Goal: Information Seeking & Learning: Stay updated

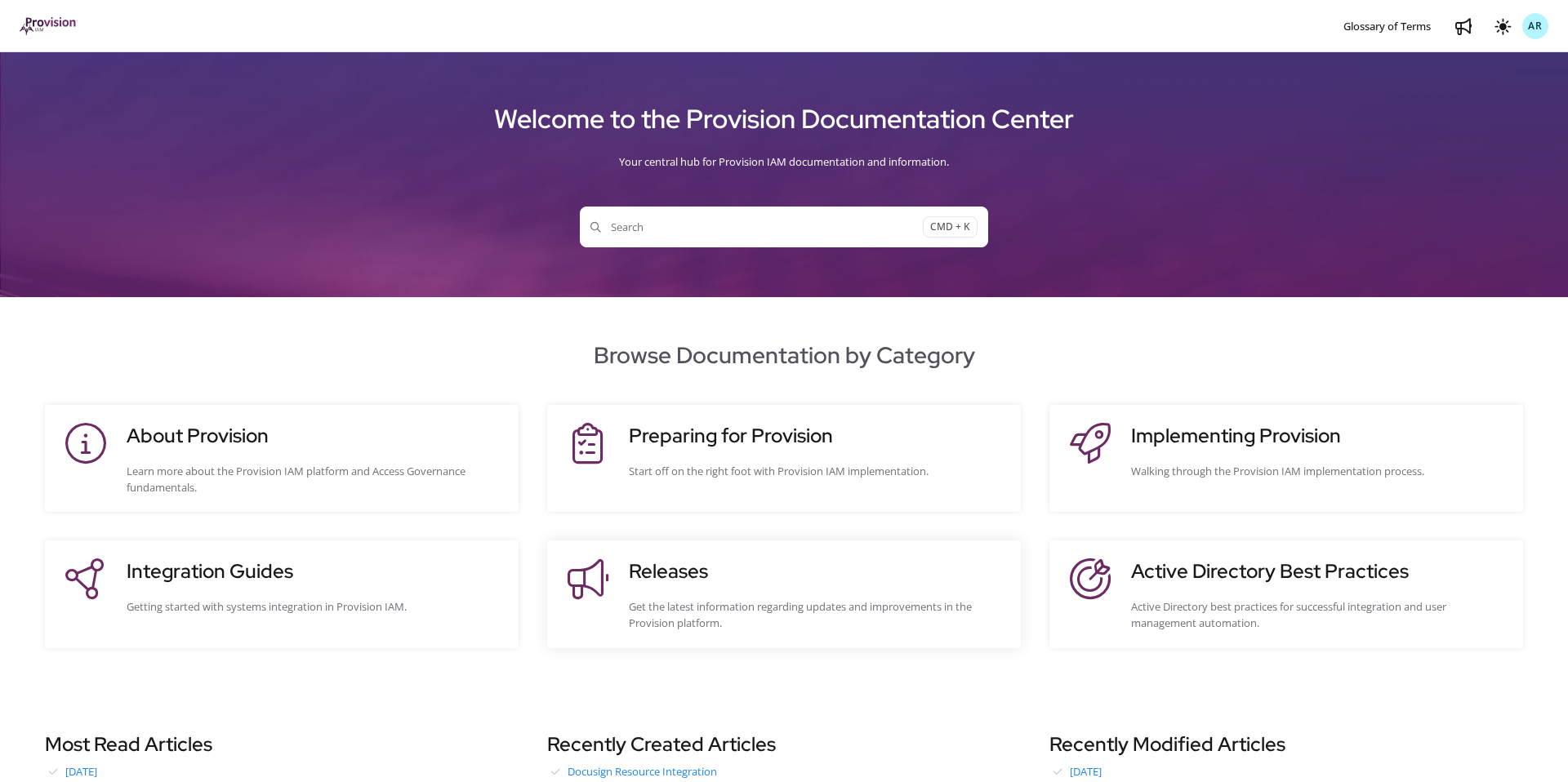
click at [700, 548] on site-action-card-element "Releases Get the latest information regarding updates and improvements in the P…" at bounding box center [784, 594] width 474 height 107
click at [662, 571] on h3 "Releases" at bounding box center [816, 572] width 375 height 29
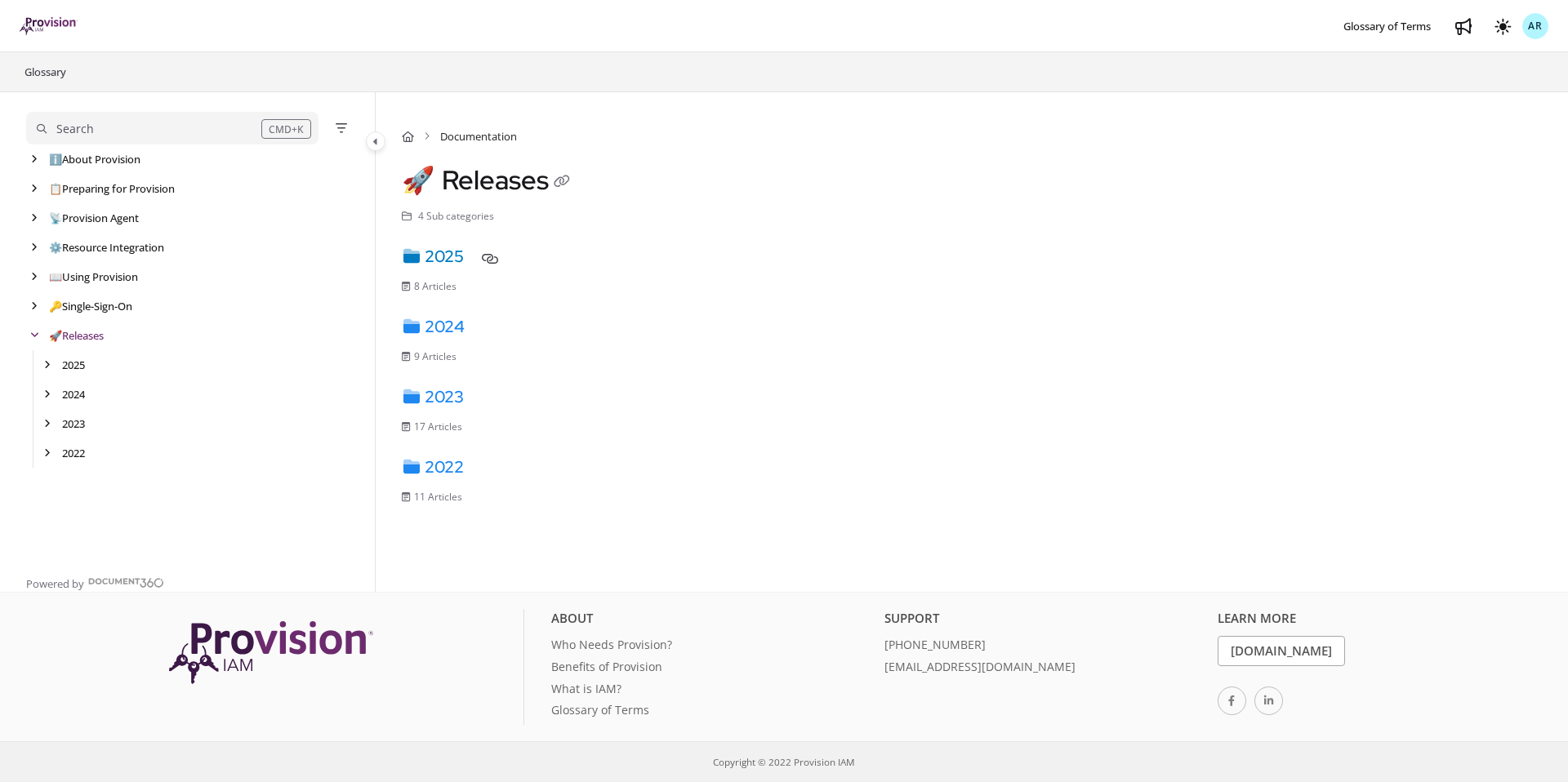
click at [447, 259] on link "2025" at bounding box center [433, 256] width 62 height 21
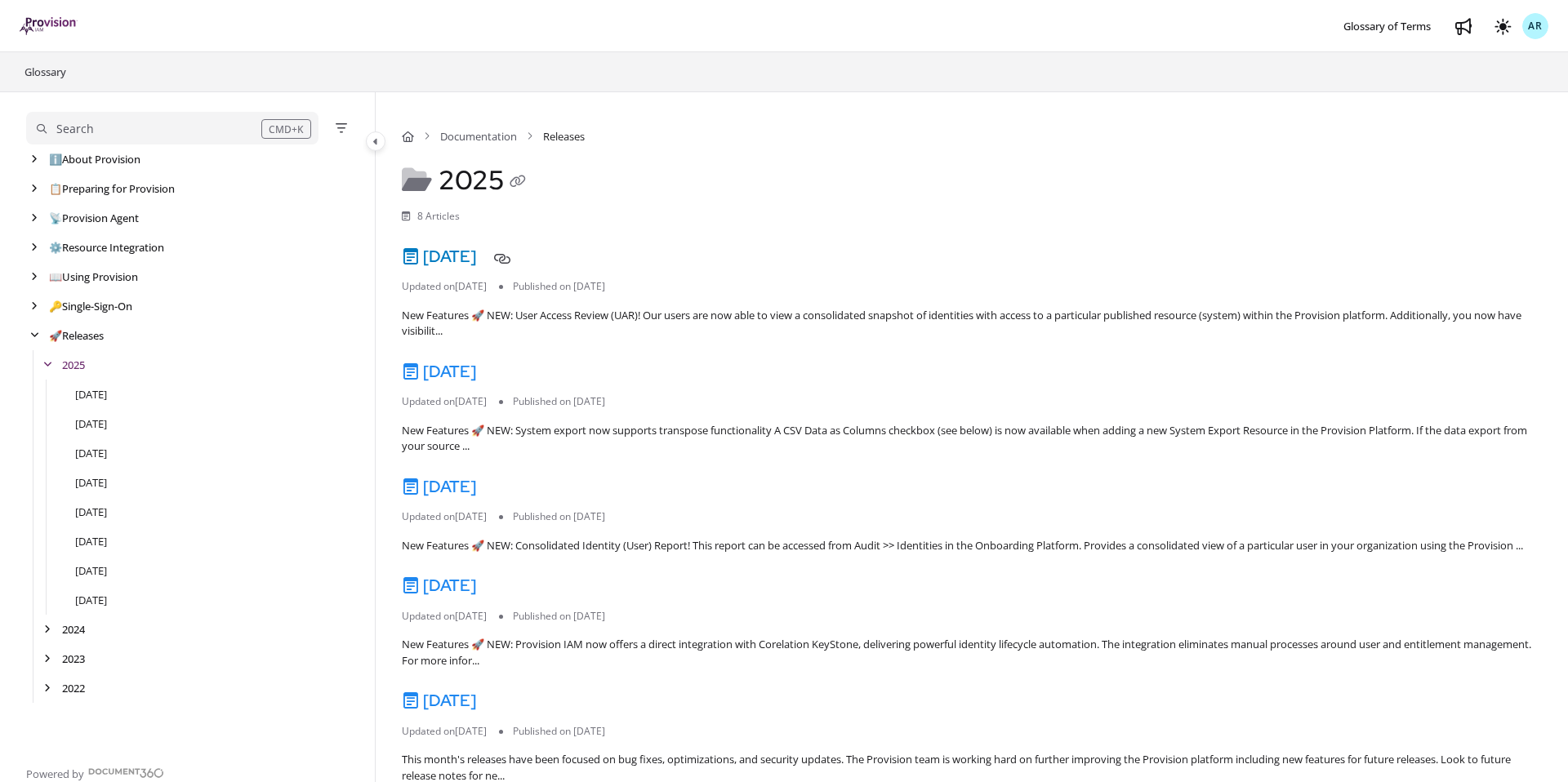
click at [476, 262] on link "[DATE]" at bounding box center [439, 256] width 74 height 21
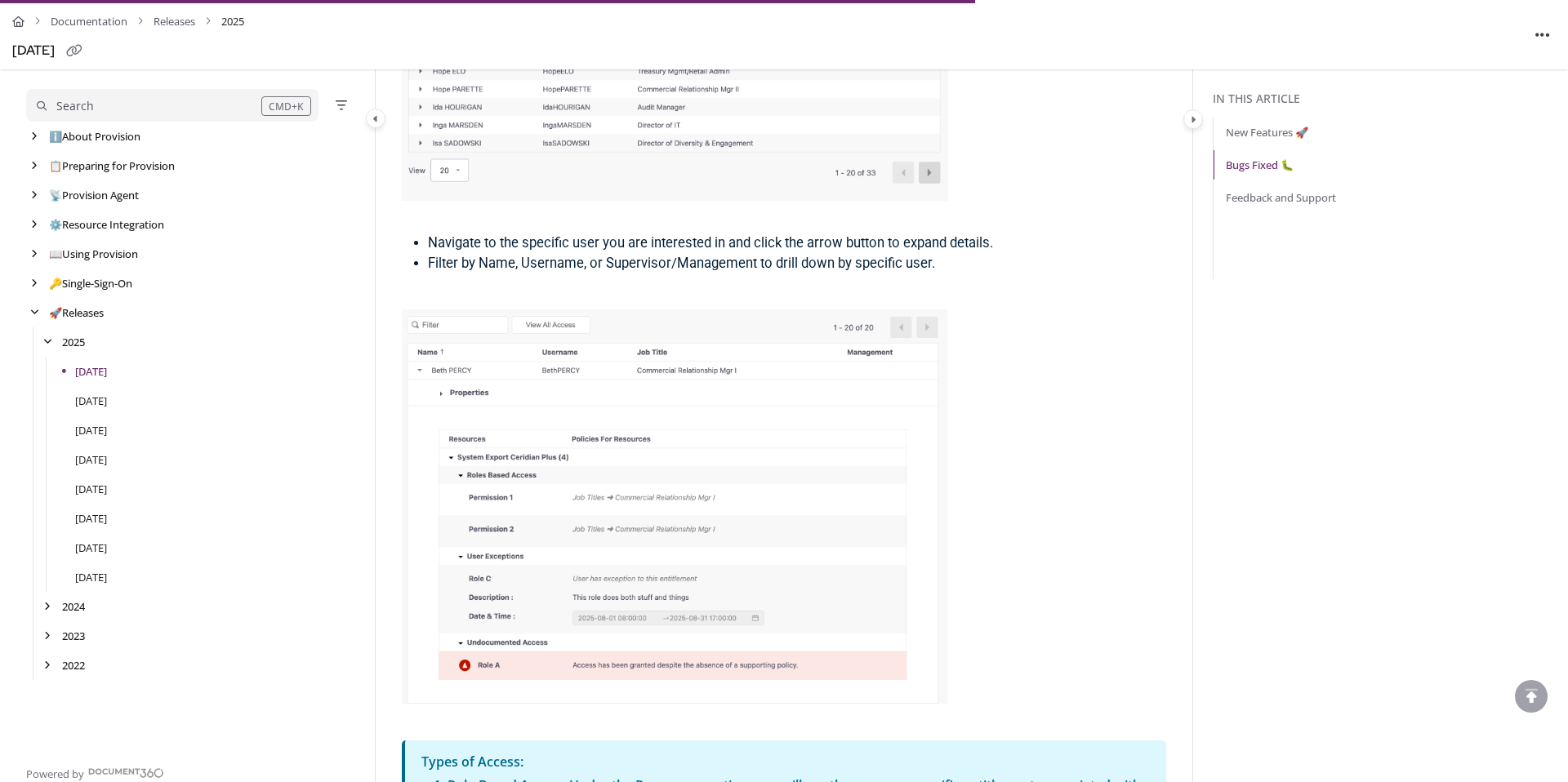
scroll to position [1269, 0]
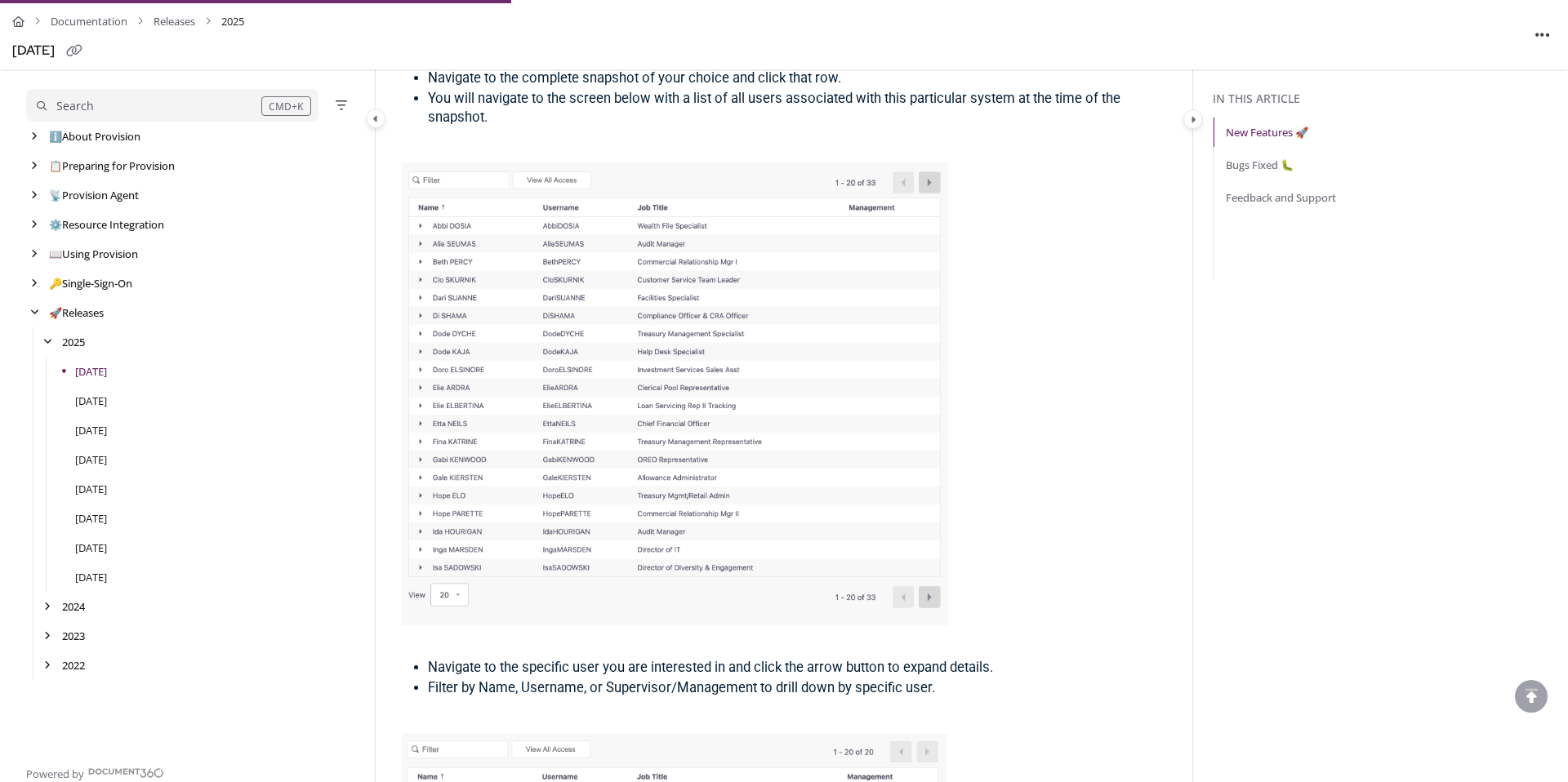
click at [105, 391] on div "[DATE]" at bounding box center [194, 401] width 336 height 29
click at [102, 397] on link "[DATE]" at bounding box center [91, 401] width 32 height 17
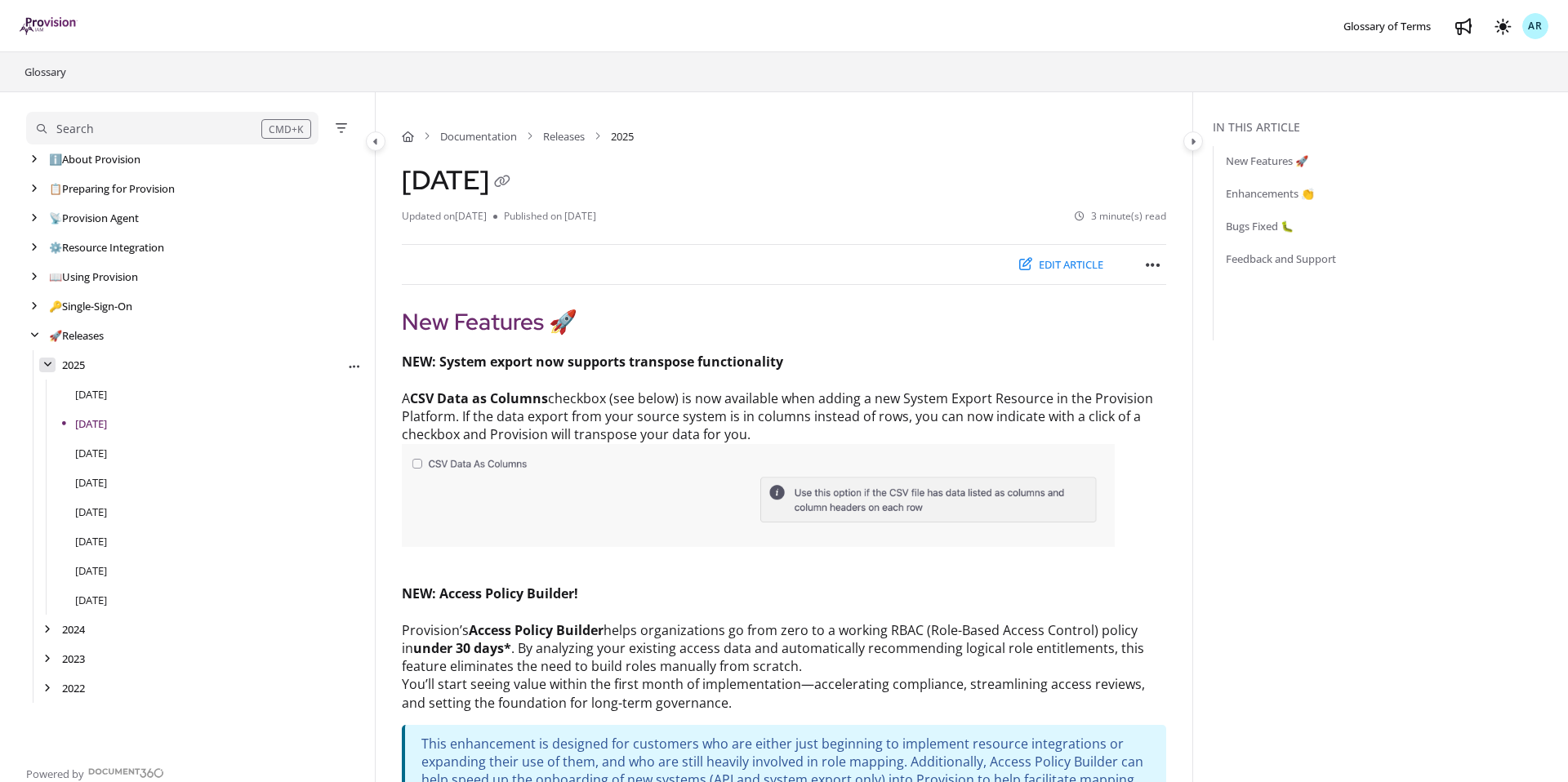
click at [50, 371] on div "arrow" at bounding box center [48, 365] width 17 height 16
click at [32, 336] on icon "arrow" at bounding box center [35, 335] width 9 height 10
